Goal: Check status: Check status

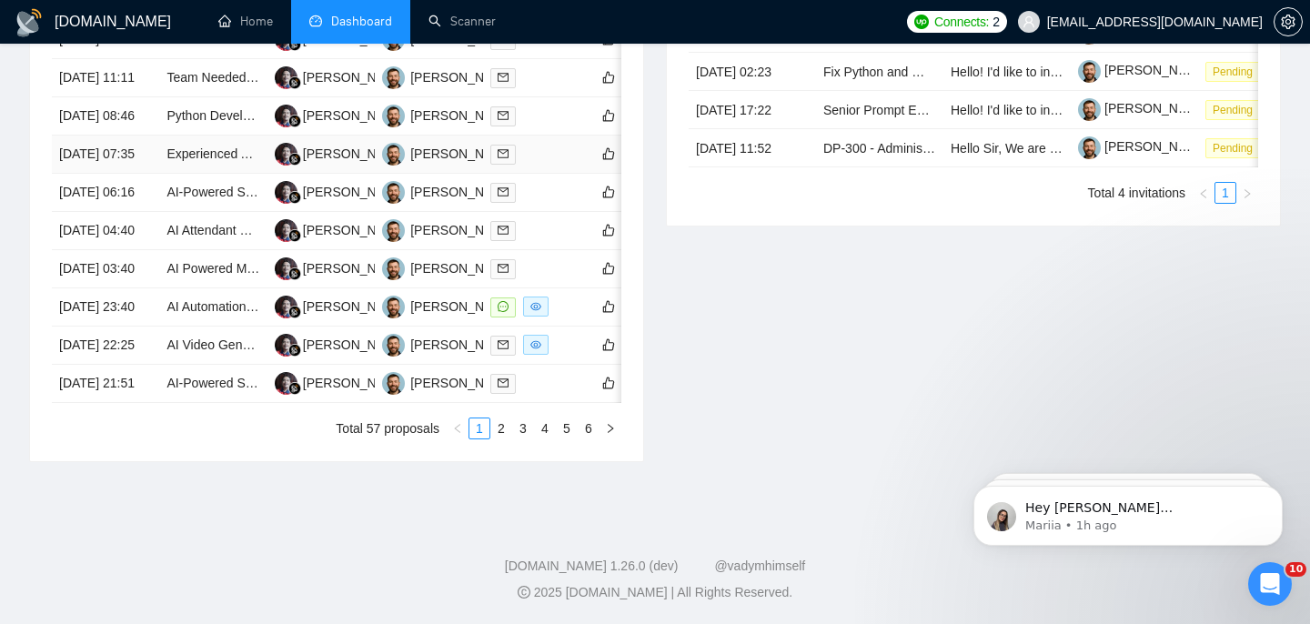
scroll to position [1011, 0]
click at [503, 440] on link "2" at bounding box center [501, 430] width 20 height 20
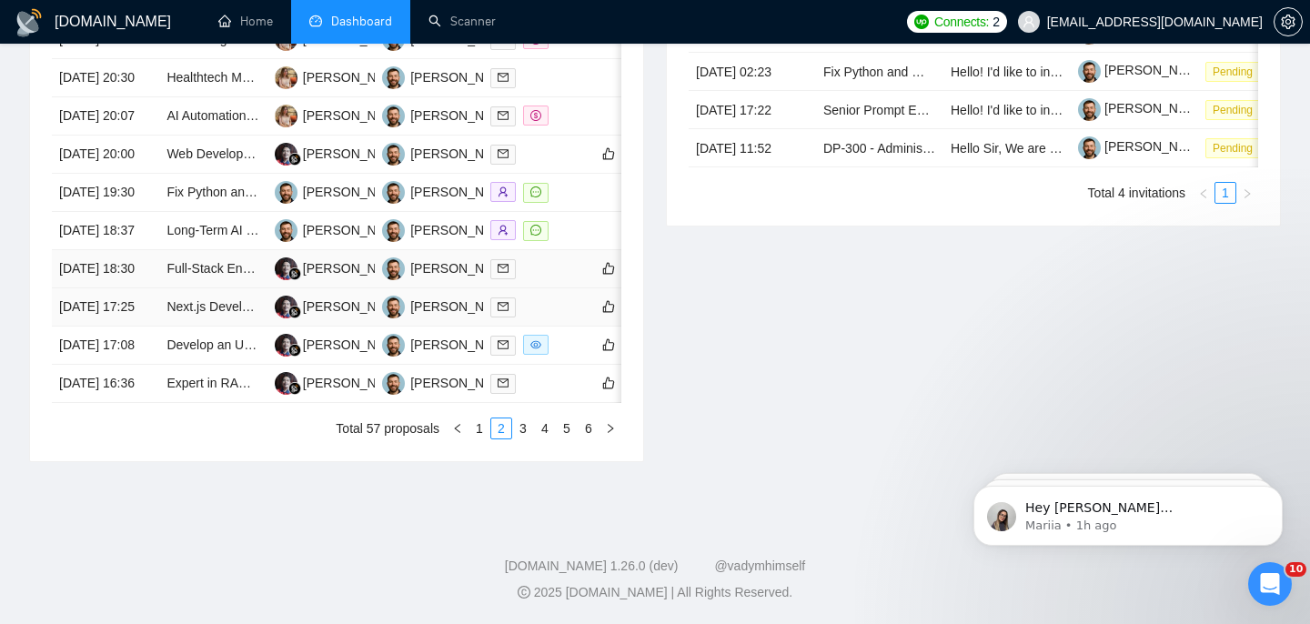
scroll to position [864, 0]
click at [483, 439] on link "1" at bounding box center [480, 429] width 20 height 20
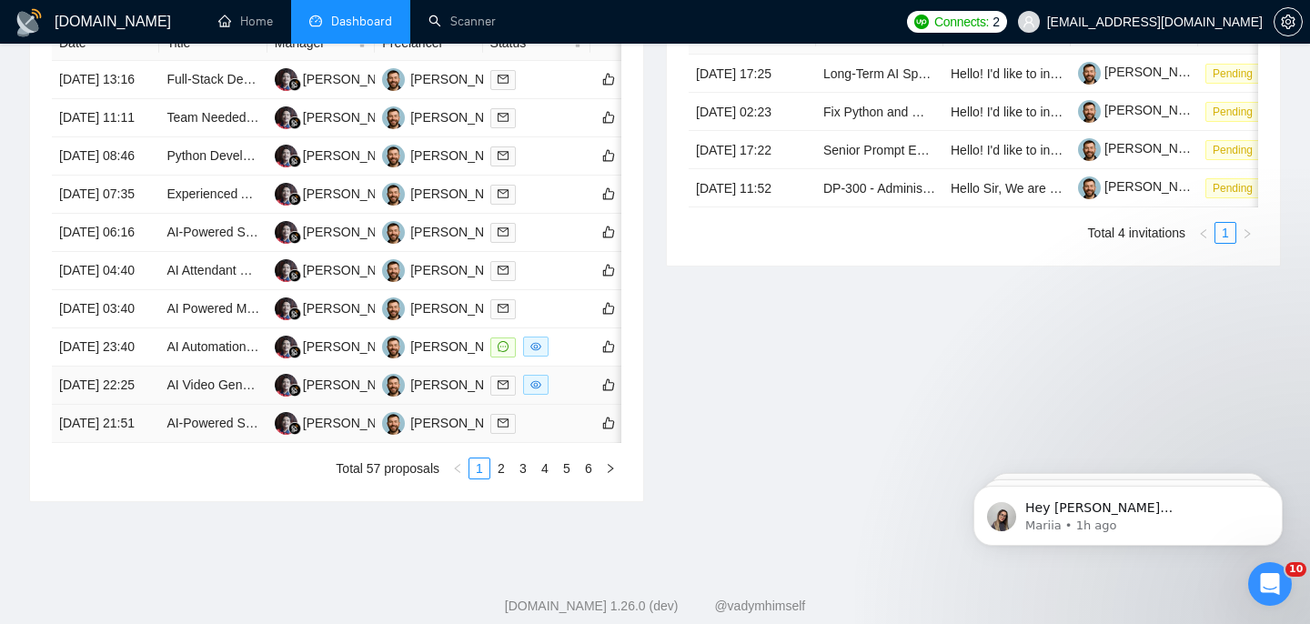
scroll to position [832, 0]
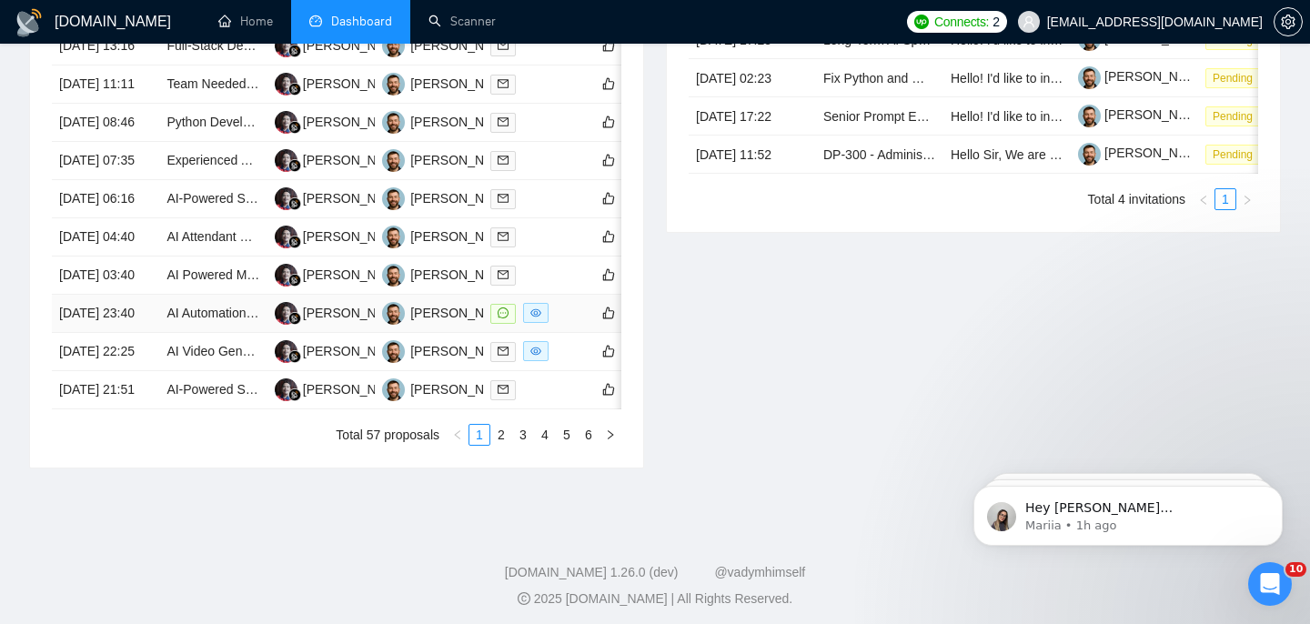
click at [132, 333] on td "[DATE] 23:40" at bounding box center [105, 314] width 107 height 38
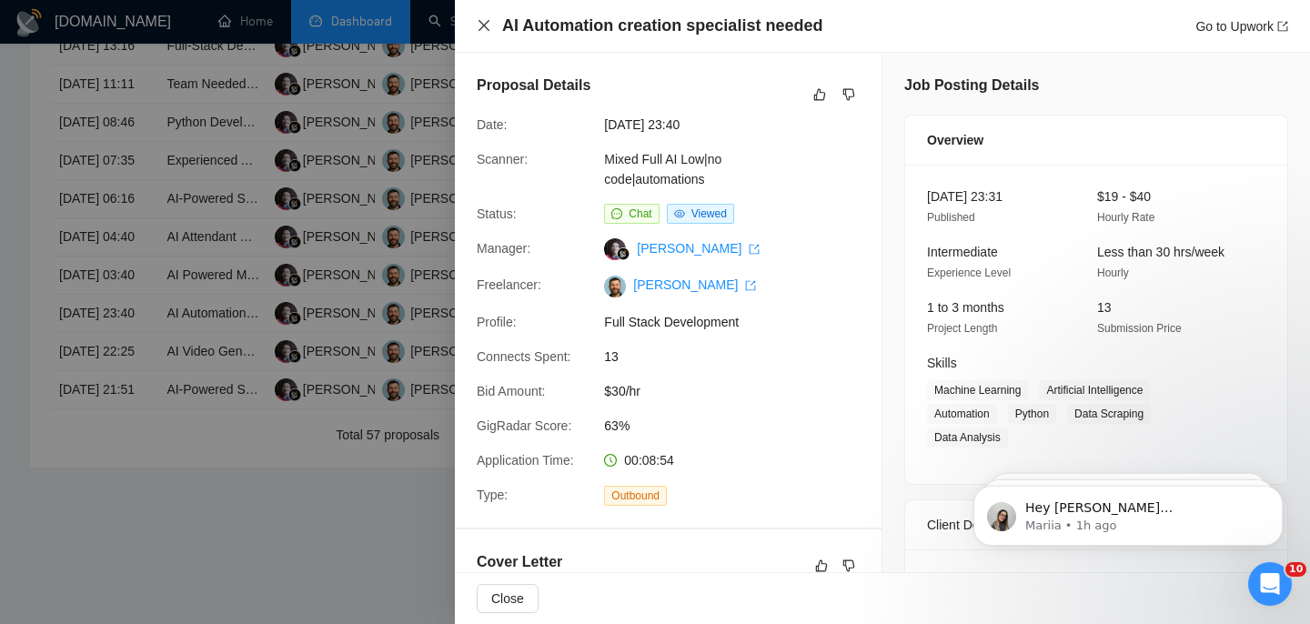
click at [481, 31] on icon "close" at bounding box center [484, 25] width 15 height 15
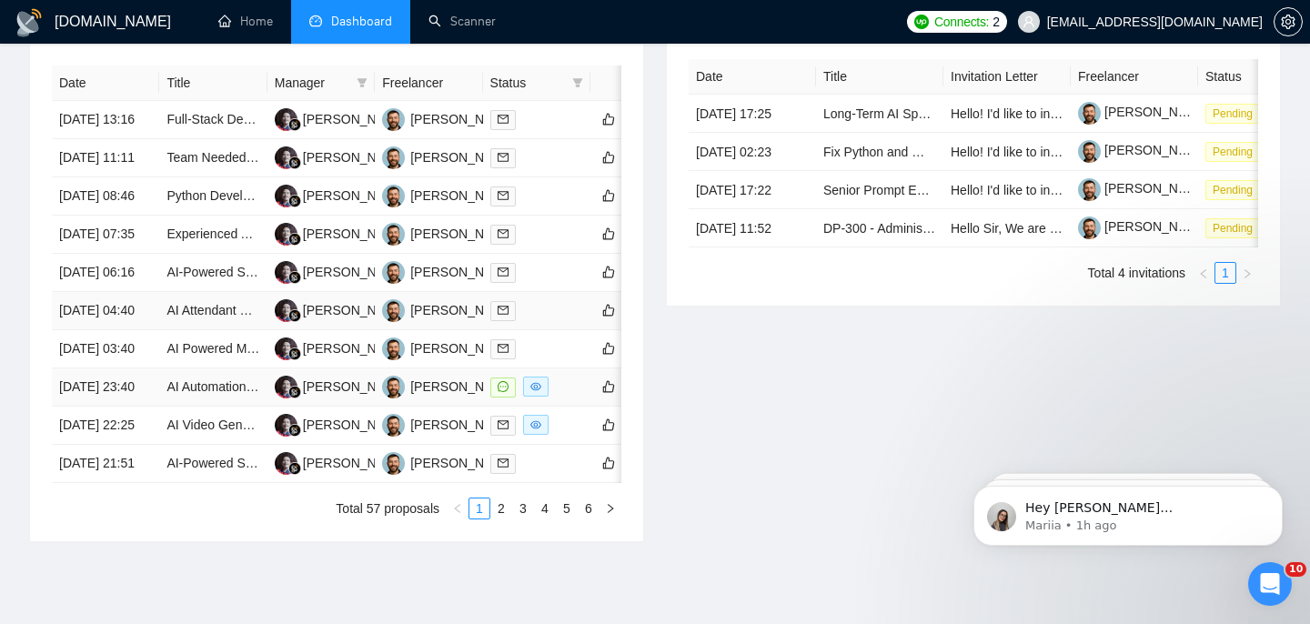
scroll to position [861, 0]
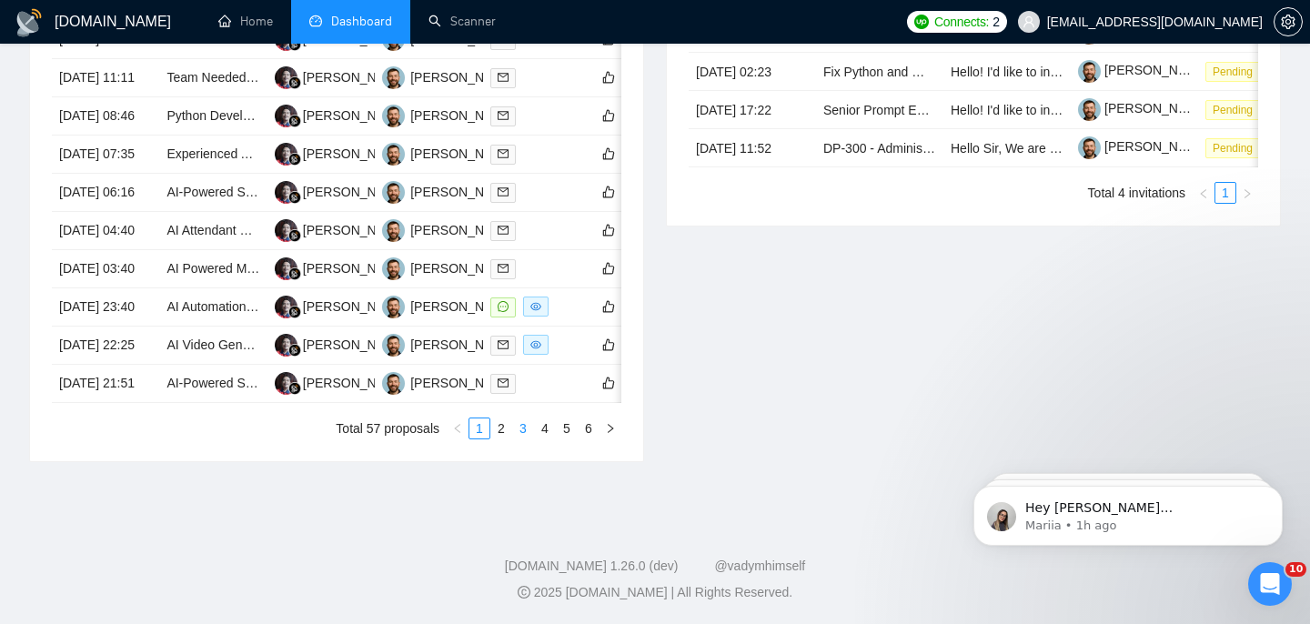
click at [518, 439] on link "3" at bounding box center [523, 429] width 20 height 20
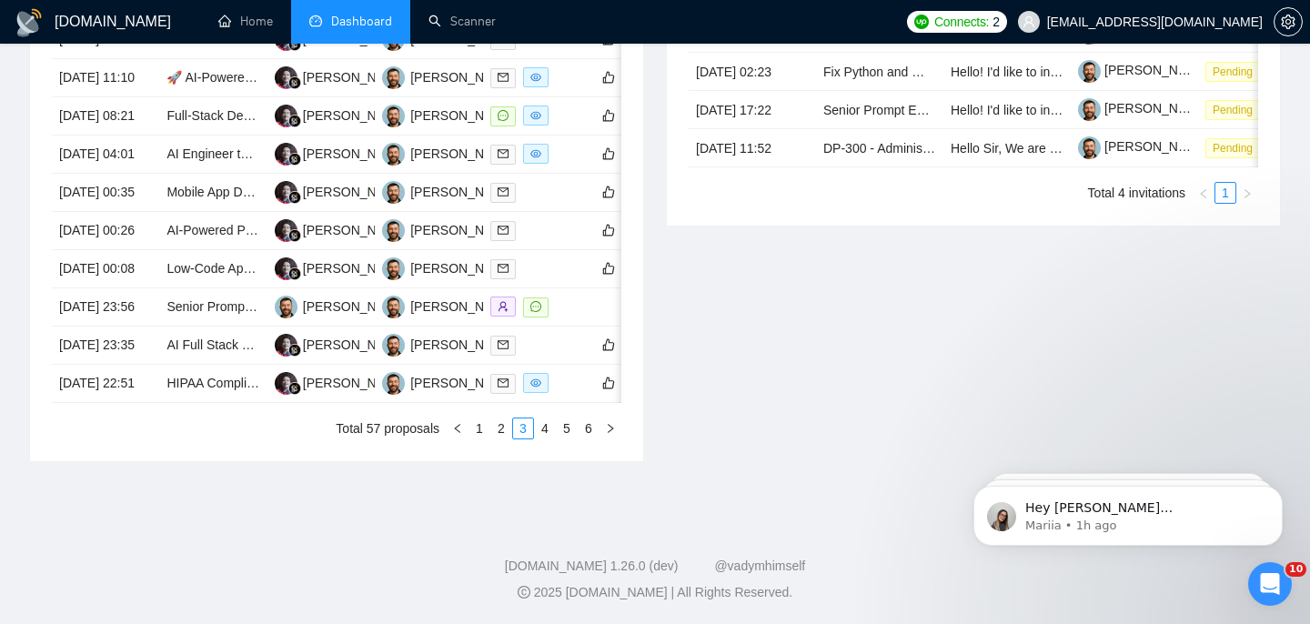
scroll to position [876, 0]
